Goal: Navigation & Orientation: Find specific page/section

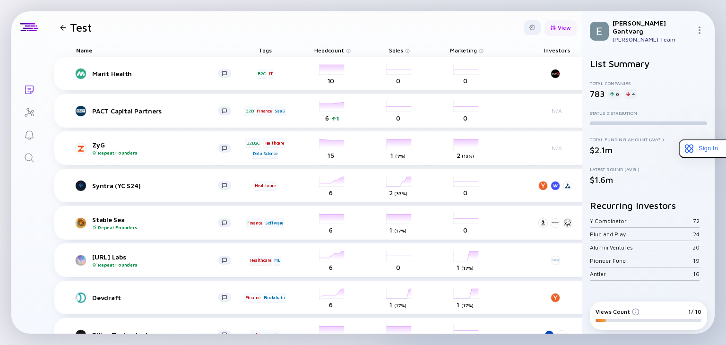
click at [555, 30] on div "View" at bounding box center [561, 27] width 32 height 15
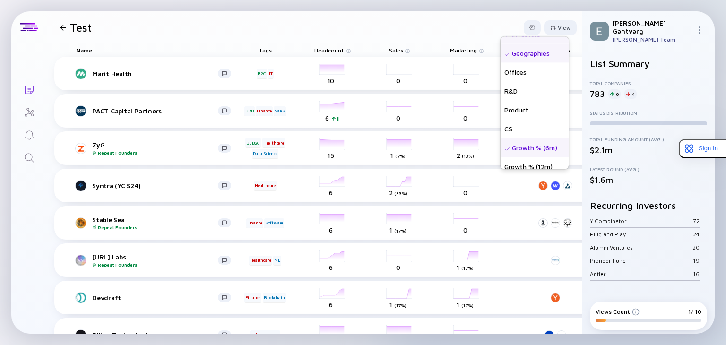
scroll to position [208, 0]
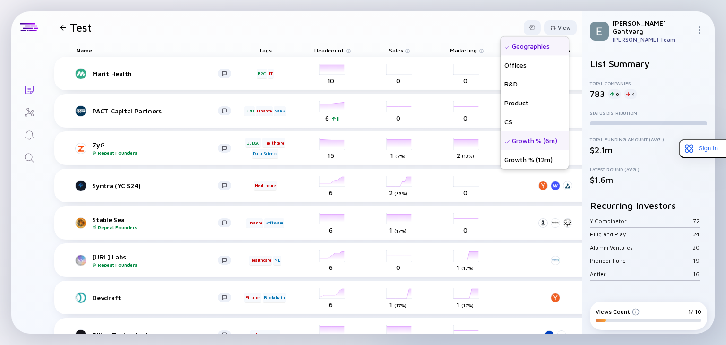
click at [429, 23] on header "Test View Name Tags ARR beta Founders Date Added Headcount Sales Marketing Tota…" at bounding box center [315, 27] width 536 height 32
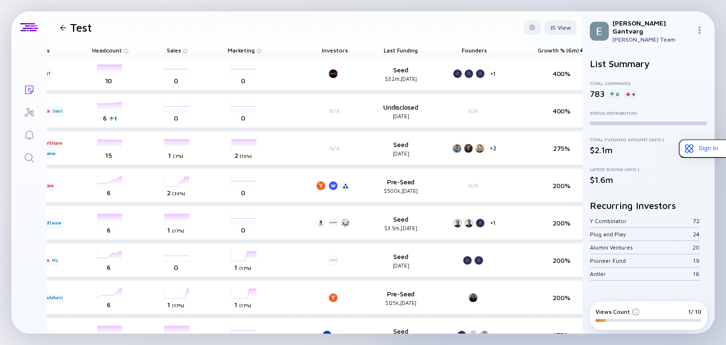
scroll to position [0, 333]
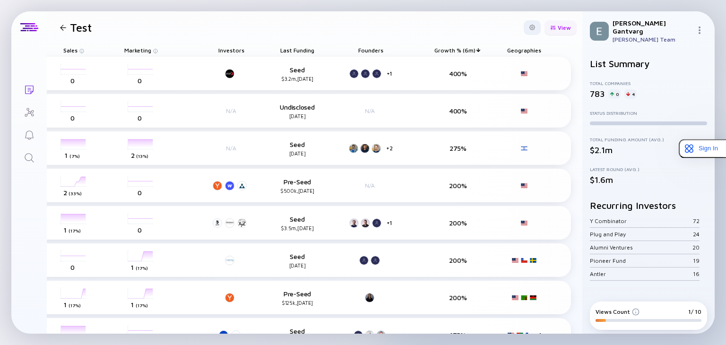
click at [561, 27] on div "View" at bounding box center [561, 27] width 32 height 15
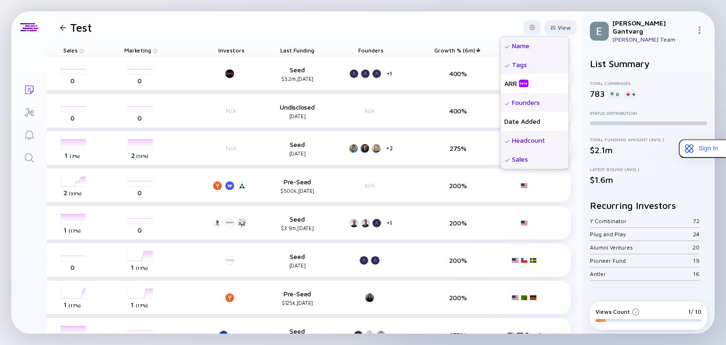
scroll to position [0, 0]
click at [480, 23] on header "Test View Name Tags ARR beta Founders Date Added Headcount Sales Marketing Tota…" at bounding box center [315, 27] width 536 height 32
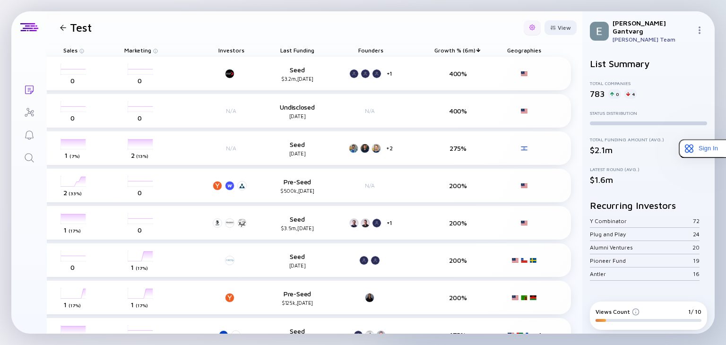
click at [530, 27] on div at bounding box center [533, 28] width 6 height 6
click at [445, 18] on header "Test Export Share Duplicate List View" at bounding box center [315, 27] width 536 height 32
click at [29, 88] on icon "Lists" at bounding box center [29, 89] width 11 height 11
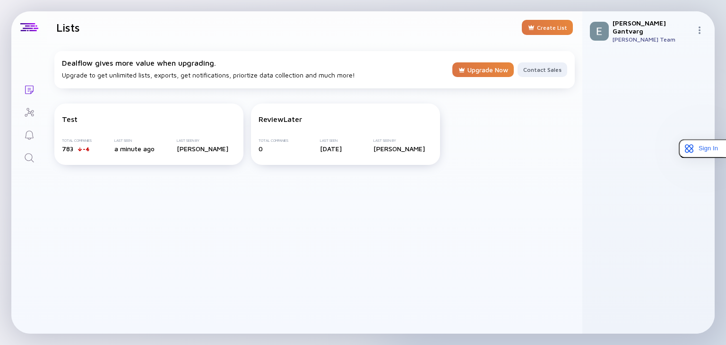
click at [9, 9] on div "Lists Lists Create List Dealflow gives more value when upgrading. Upgrade to ge…" at bounding box center [363, 172] width 726 height 345
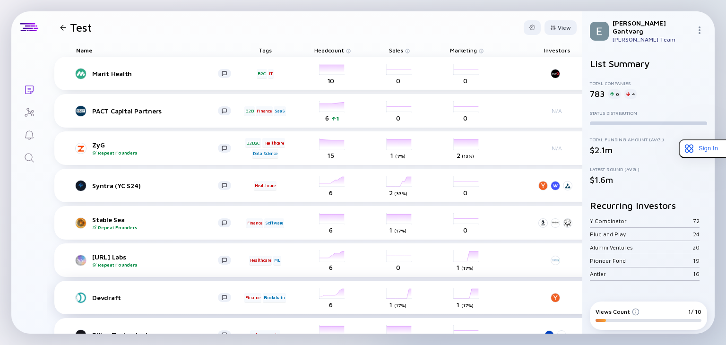
click at [435, 301] on div "Devdraft Finance Blockchain headcount-devdraft 6 Headcount salesColumn-devdraft…" at bounding box center [475, 298] width 843 height 34
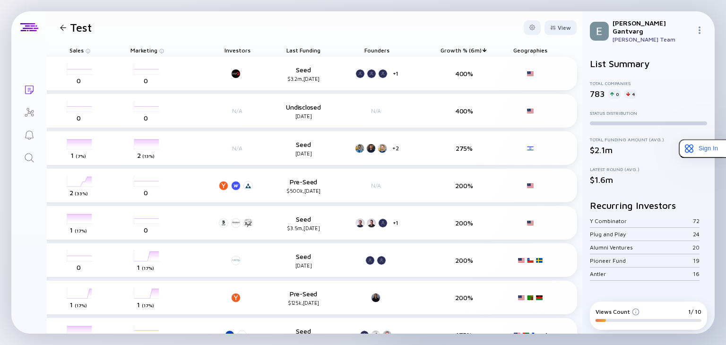
scroll to position [0, 333]
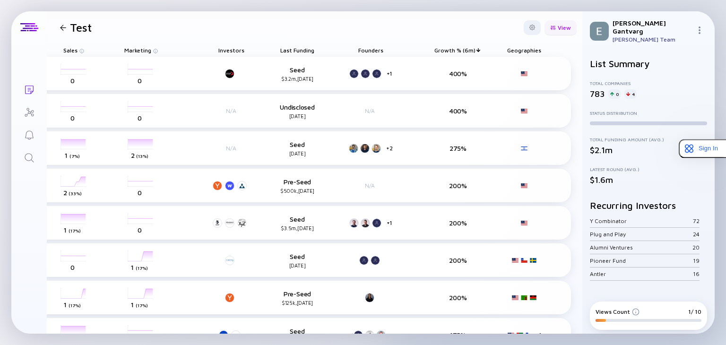
click at [552, 27] on div "View" at bounding box center [561, 27] width 32 height 15
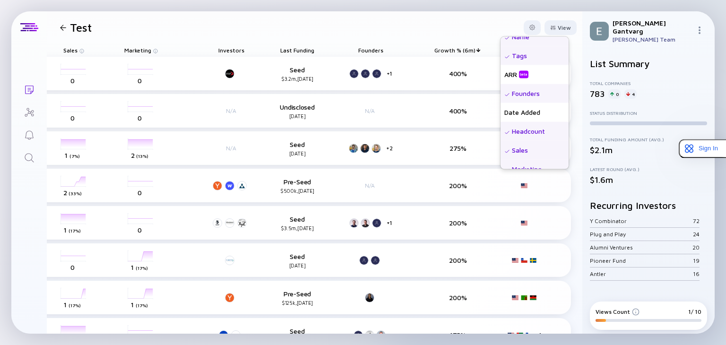
scroll to position [0, 0]
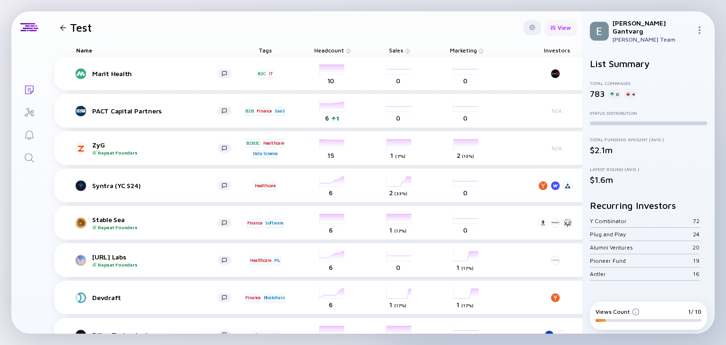
click at [554, 27] on div "View" at bounding box center [561, 27] width 32 height 15
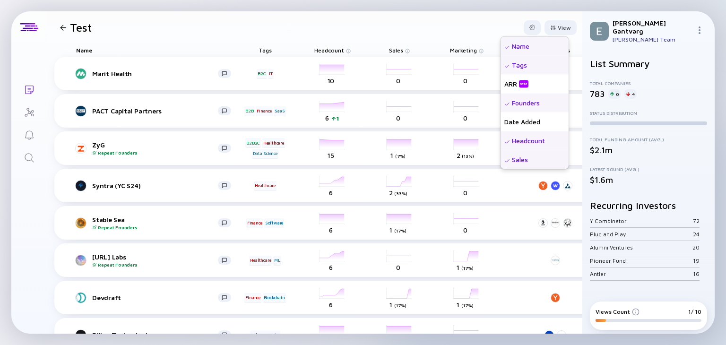
click at [458, 4] on div "Lists Test View Name Tags ARR beta Founders Date Added Headcount Sales Marketin…" at bounding box center [363, 172] width 726 height 345
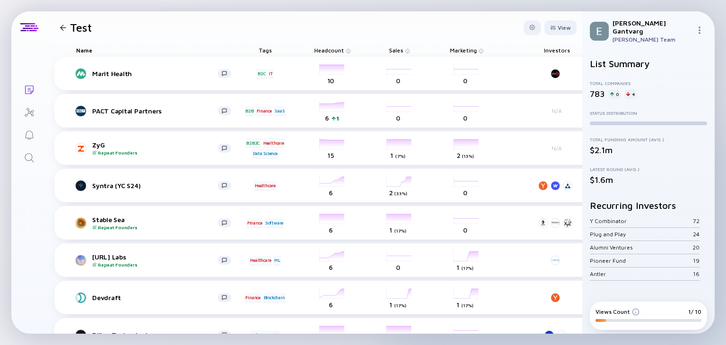
drag, startPoint x: 599, startPoint y: 320, endPoint x: 656, endPoint y: 318, distance: 57.3
click at [656, 318] on div "Views Count 1/ 10" at bounding box center [648, 316] width 117 height 28
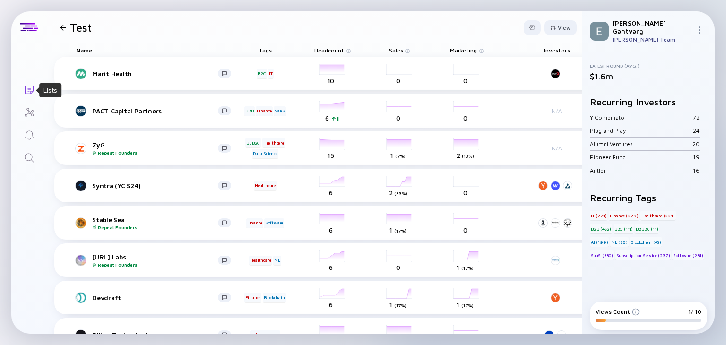
click at [28, 92] on icon "Lists" at bounding box center [29, 89] width 11 height 11
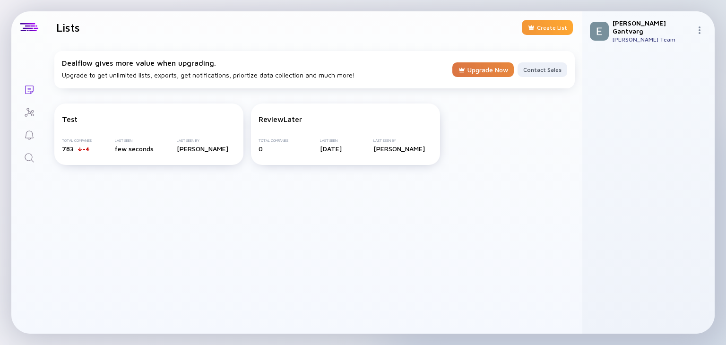
click at [548, 24] on div "Create List" at bounding box center [547, 27] width 51 height 15
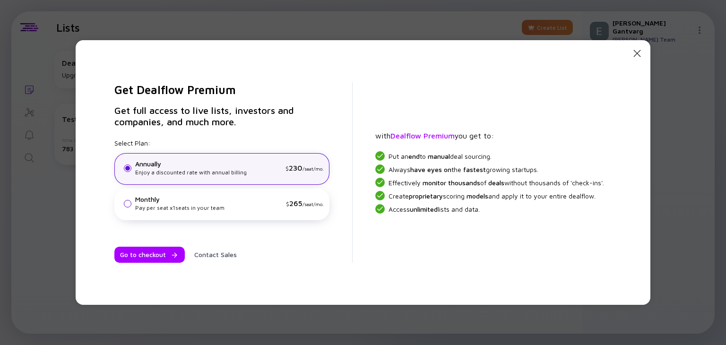
click at [639, 52] on icon "Close Modal" at bounding box center [637, 53] width 11 height 11
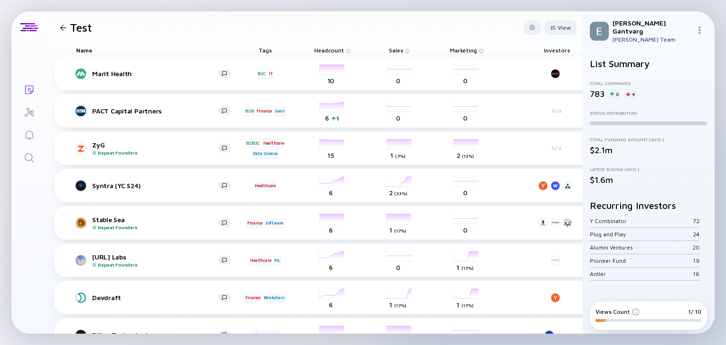
click at [62, 28] on div at bounding box center [63, 28] width 6 height 6
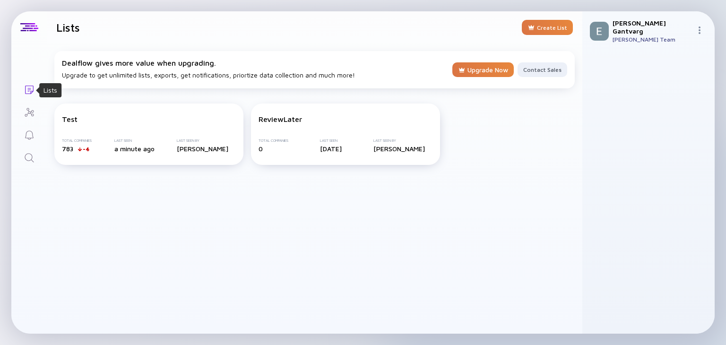
click at [29, 87] on icon "Lists" at bounding box center [29, 89] width 11 height 11
click at [28, 87] on icon "Lists" at bounding box center [29, 89] width 11 height 11
click at [30, 114] on icon "Investor Map" at bounding box center [29, 112] width 11 height 11
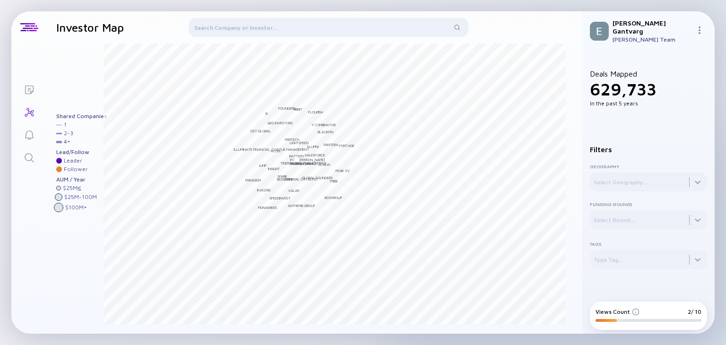
click at [30, 85] on icon "Lists" at bounding box center [29, 89] width 11 height 11
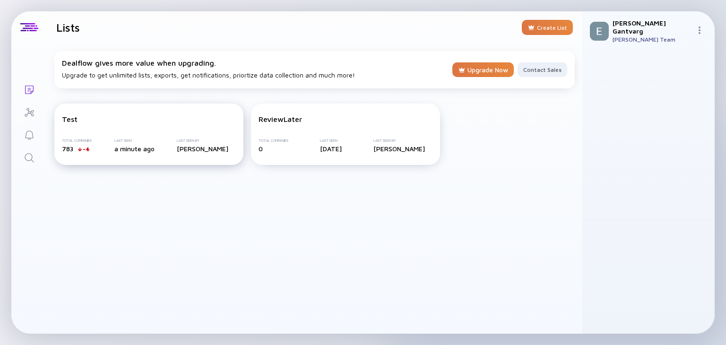
click at [70, 118] on div "Test" at bounding box center [70, 119] width 16 height 9
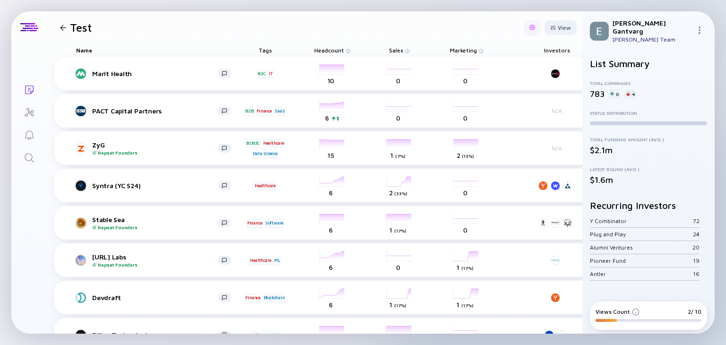
click at [530, 27] on div at bounding box center [533, 28] width 6 height 6
click at [483, 66] on div "Share" at bounding box center [505, 65] width 56 height 19
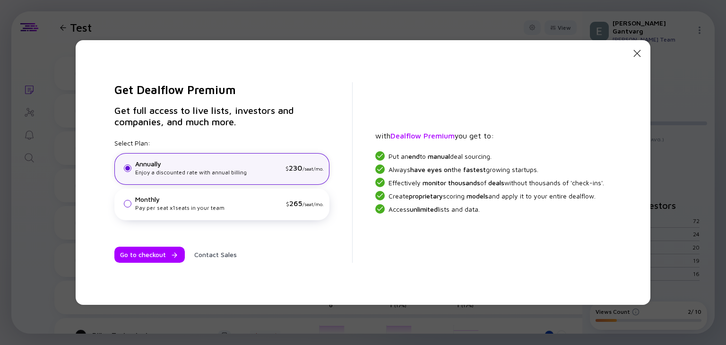
click at [641, 52] on icon at bounding box center [637, 53] width 7 height 7
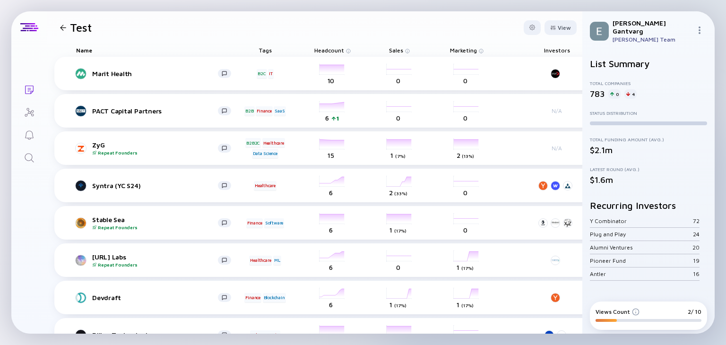
click at [700, 27] on img at bounding box center [700, 30] width 8 height 8
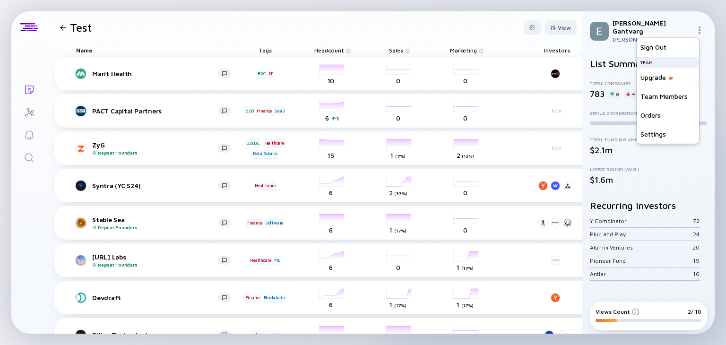
click at [552, 50] on div "Investors" at bounding box center [557, 50] width 43 height 13
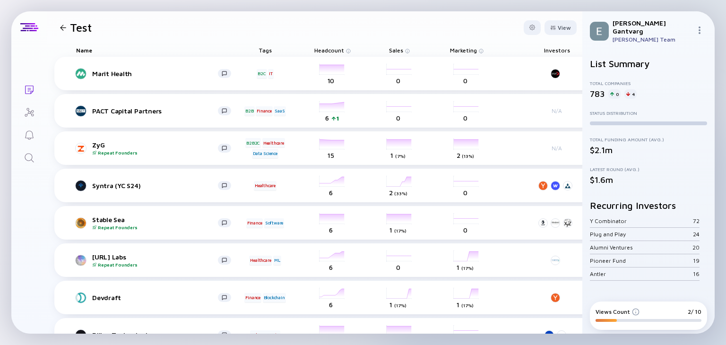
click at [552, 50] on div "Investors" at bounding box center [557, 50] width 43 height 13
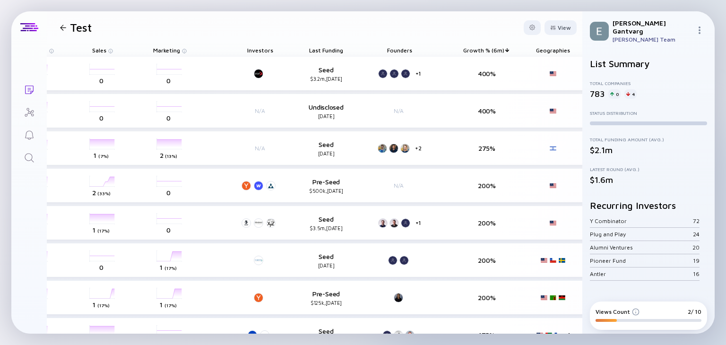
scroll to position [0, 333]
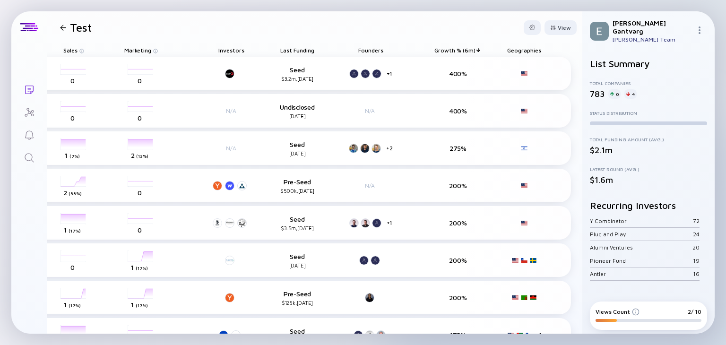
click at [513, 50] on div "Geographies" at bounding box center [524, 50] width 43 height 13
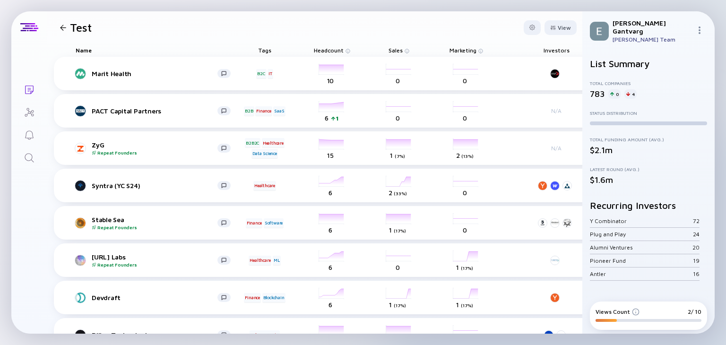
scroll to position [0, 0]
click at [552, 25] on div "View" at bounding box center [561, 27] width 32 height 15
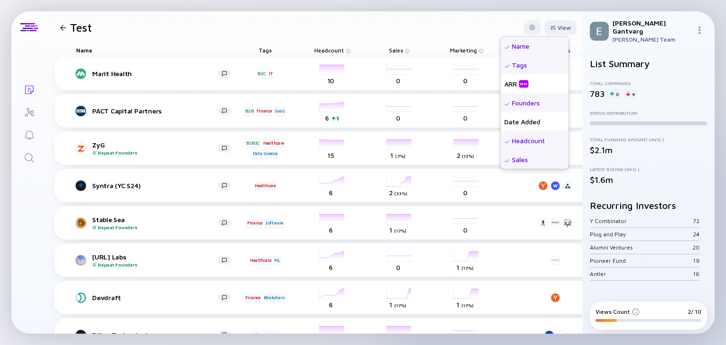
click at [518, 51] on div "Name" at bounding box center [535, 45] width 68 height 19
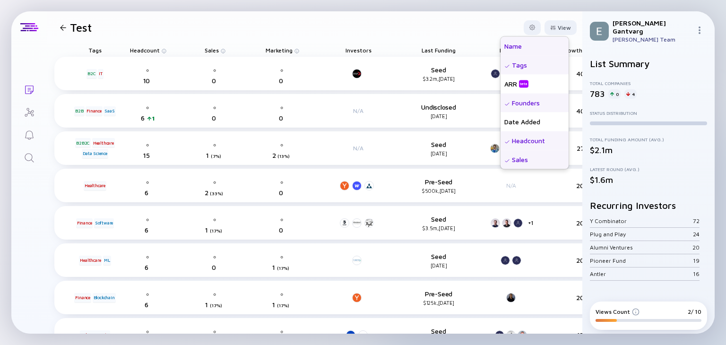
click at [502, 46] on div "Name" at bounding box center [535, 45] width 68 height 19
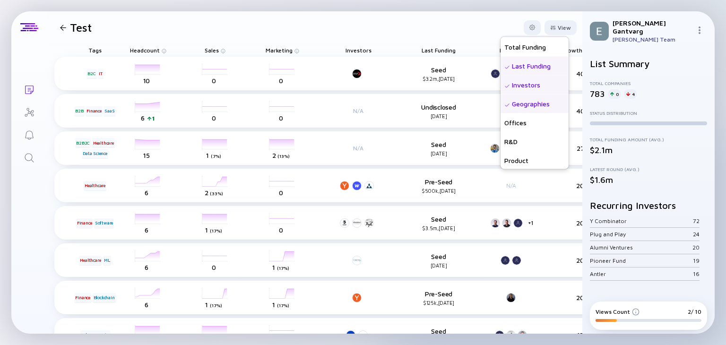
scroll to position [208, 0]
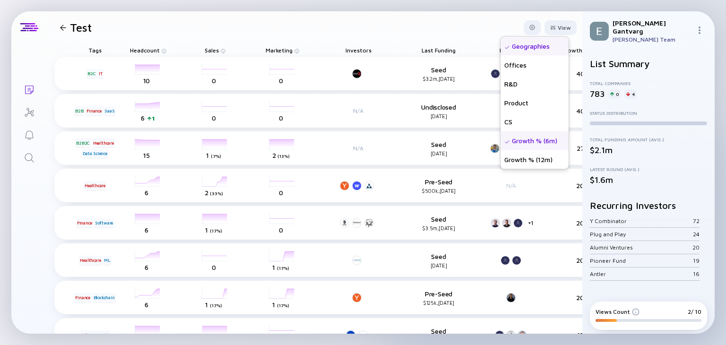
click at [451, 28] on header "Test View Name Tags ARR beta Founders Date Added Headcount Sales Marketing Tota…" at bounding box center [315, 27] width 536 height 32
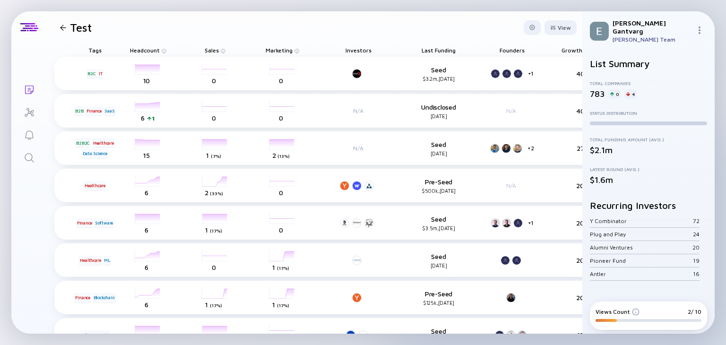
click at [700, 26] on img at bounding box center [700, 30] width 8 height 8
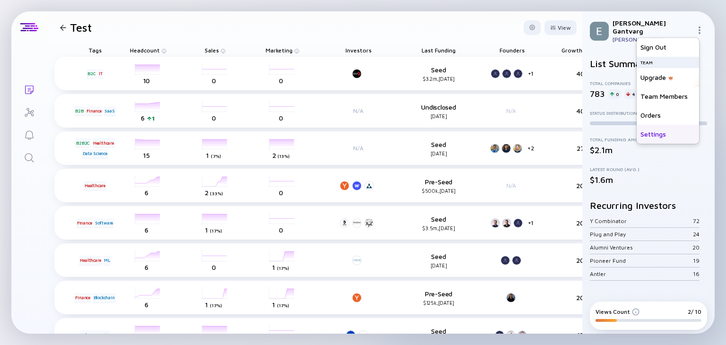
click at [655, 132] on div "Settings" at bounding box center [668, 134] width 62 height 19
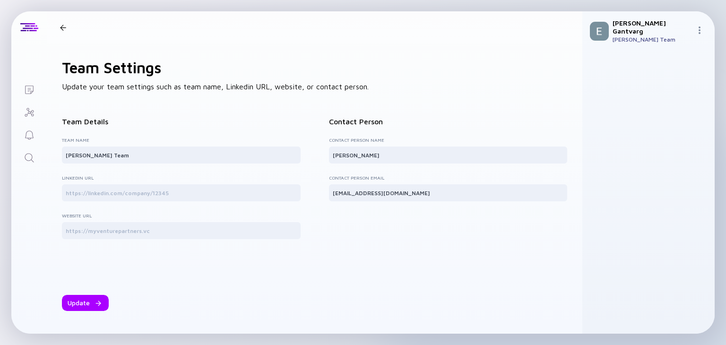
click at [62, 25] on div at bounding box center [63, 28] width 6 height 6
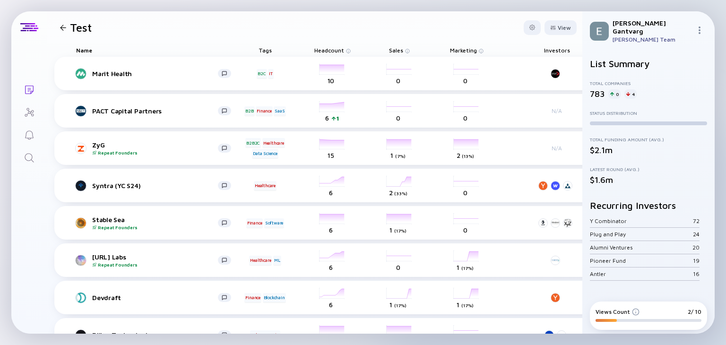
click at [398, 28] on header "Test View" at bounding box center [315, 27] width 536 height 32
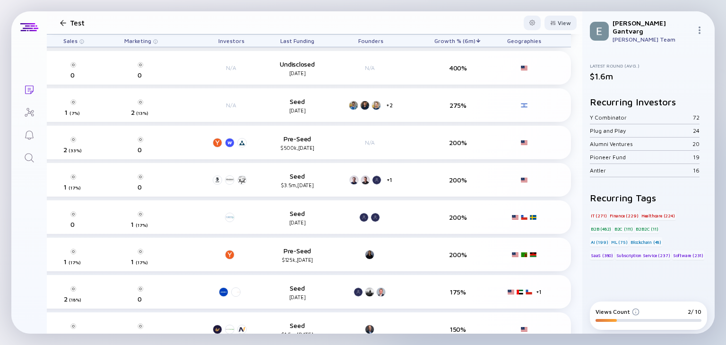
scroll to position [44, 333]
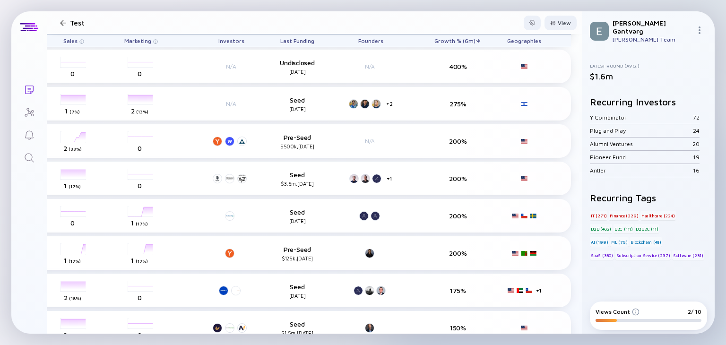
click at [63, 22] on div at bounding box center [63, 23] width 6 height 6
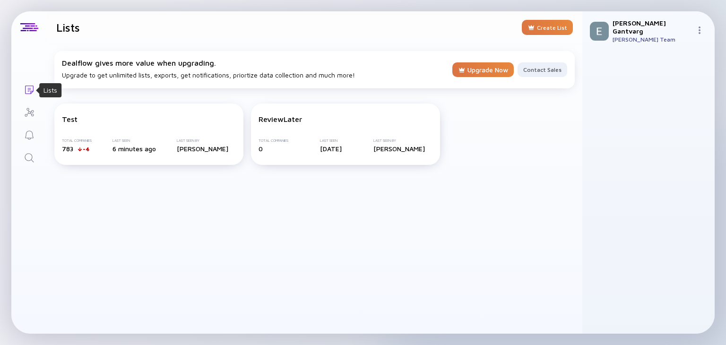
click at [31, 89] on icon "Lists" at bounding box center [29, 89] width 11 height 11
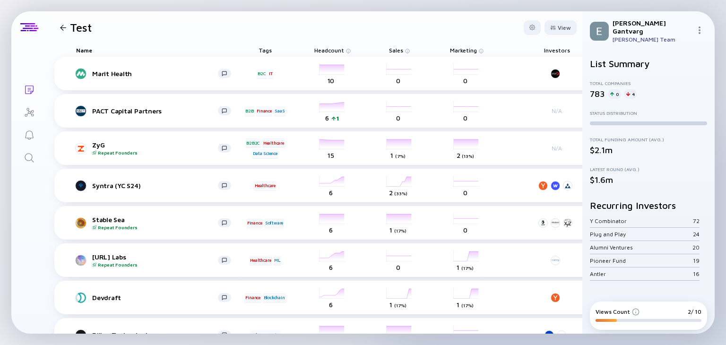
click at [85, 47] on div "Name" at bounding box center [154, 50] width 170 height 13
